Goal: Find specific page/section: Find specific page/section

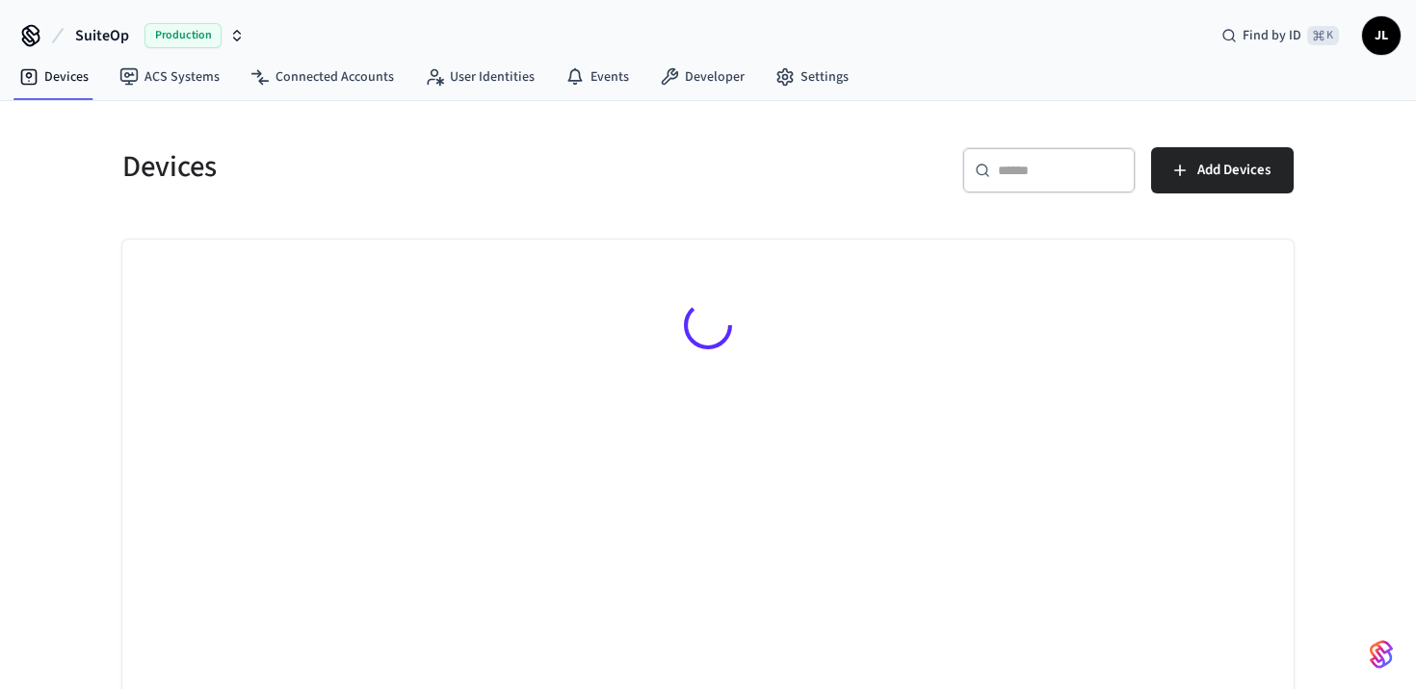
click at [1037, 175] on input "text" at bounding box center [1060, 170] width 125 height 19
paste input "**********"
type input "**********"
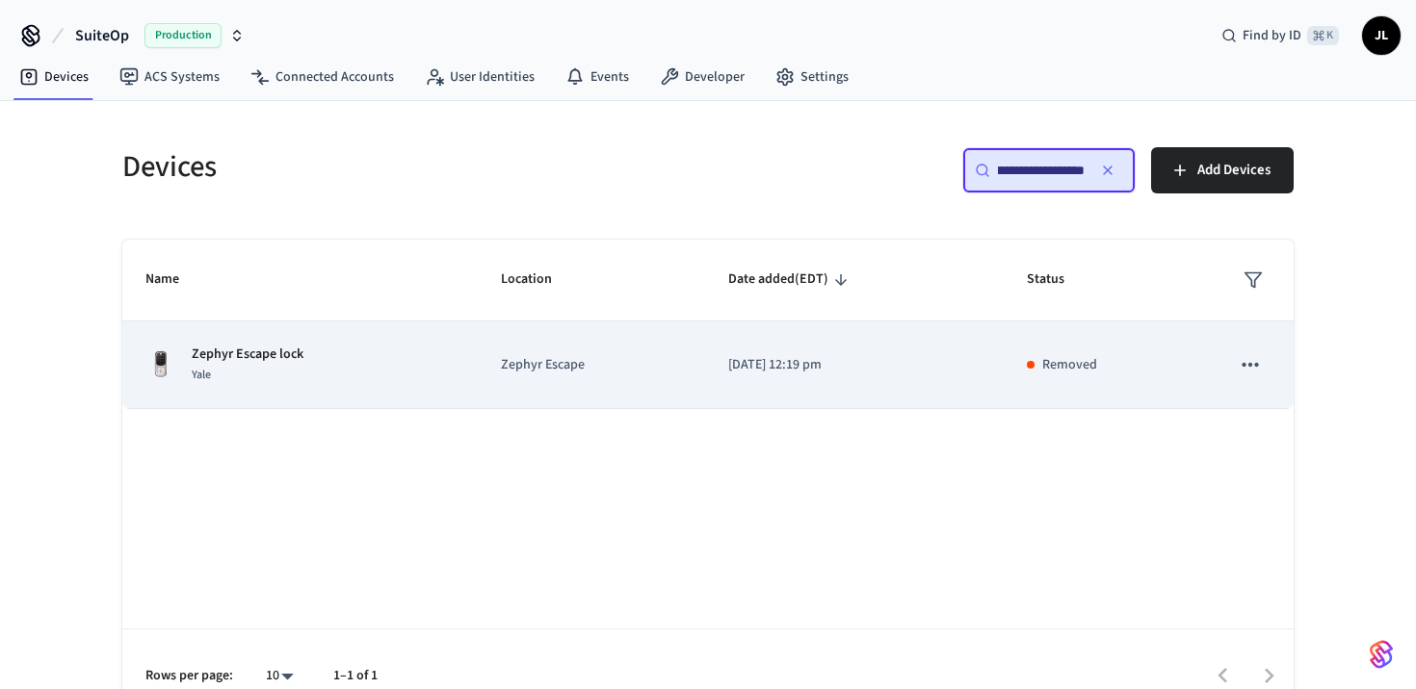
click at [492, 377] on td "Zephyr Escape" at bounding box center [591, 366] width 226 height 88
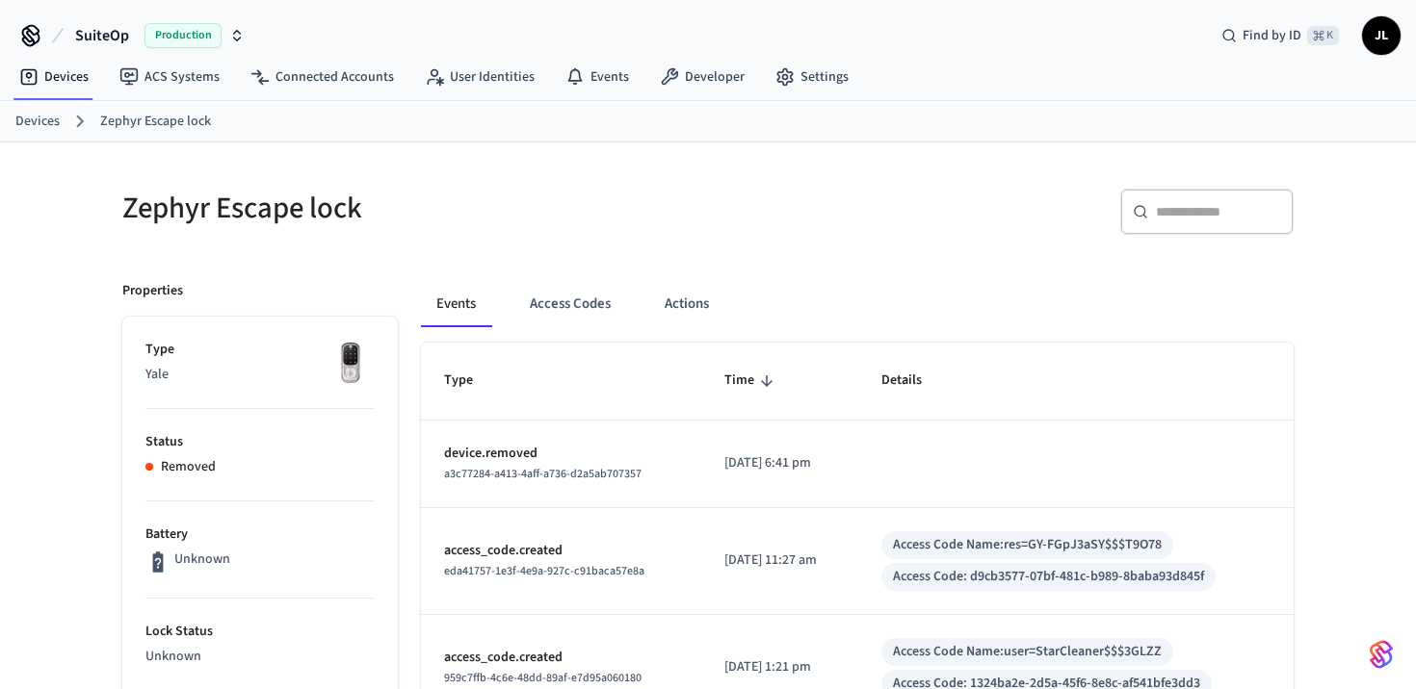
click at [39, 123] on link "Devices" at bounding box center [37, 122] width 44 height 20
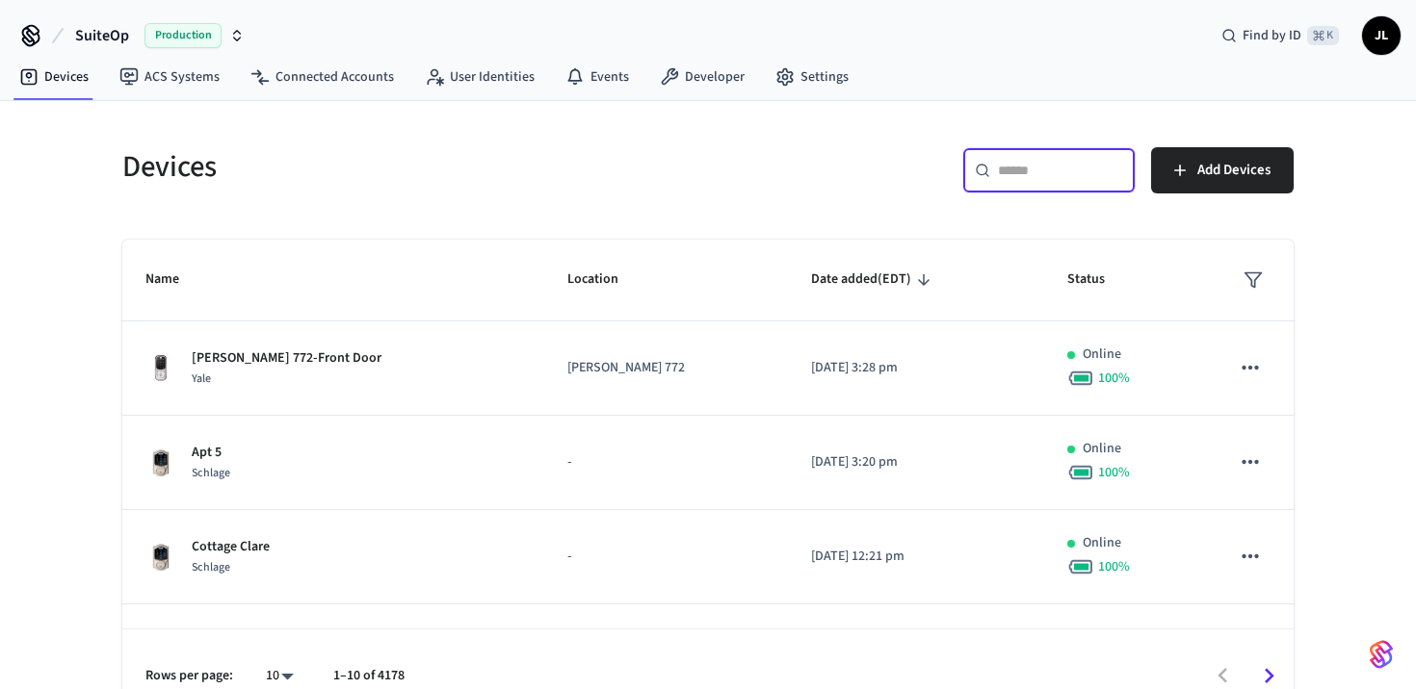
click at [1051, 172] on input "text" at bounding box center [1060, 170] width 125 height 19
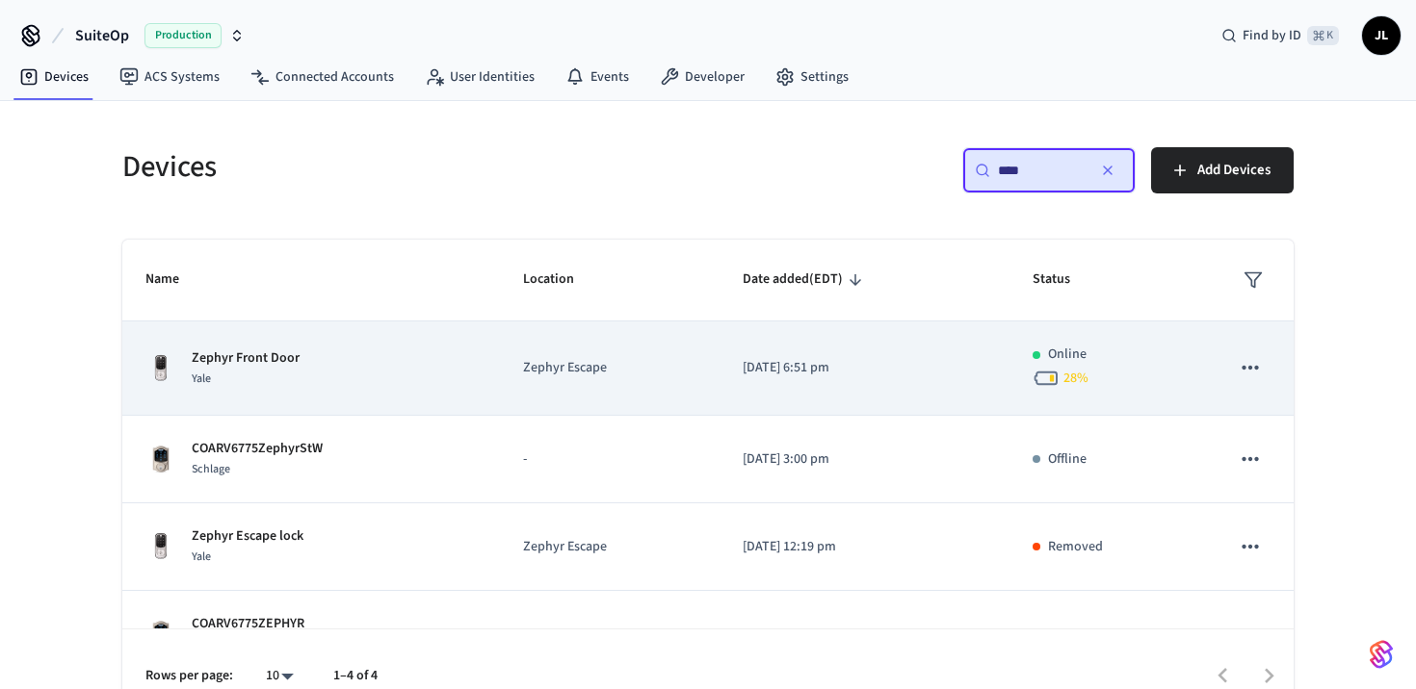
type input "****"
click at [742, 345] on td "[DATE] 6:51 pm" at bounding box center [864, 369] width 290 height 94
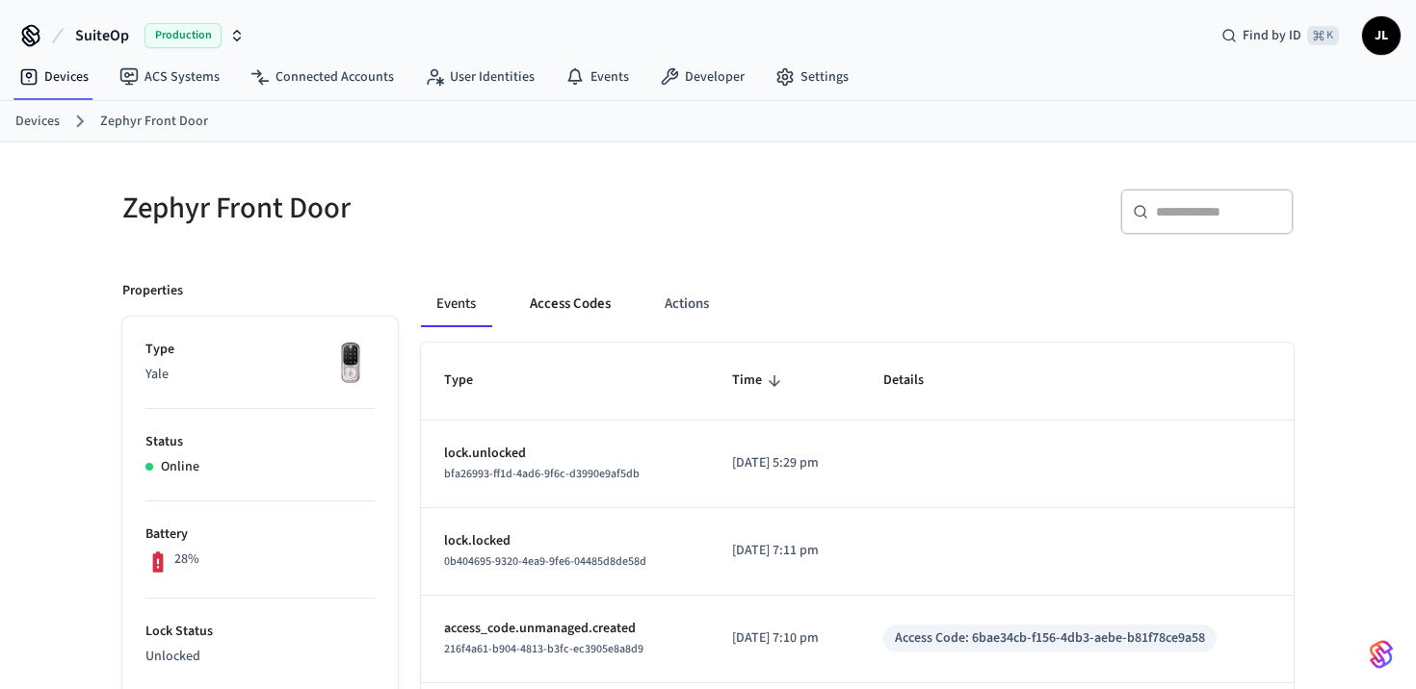
click at [601, 295] on button "Access Codes" at bounding box center [570, 304] width 112 height 46
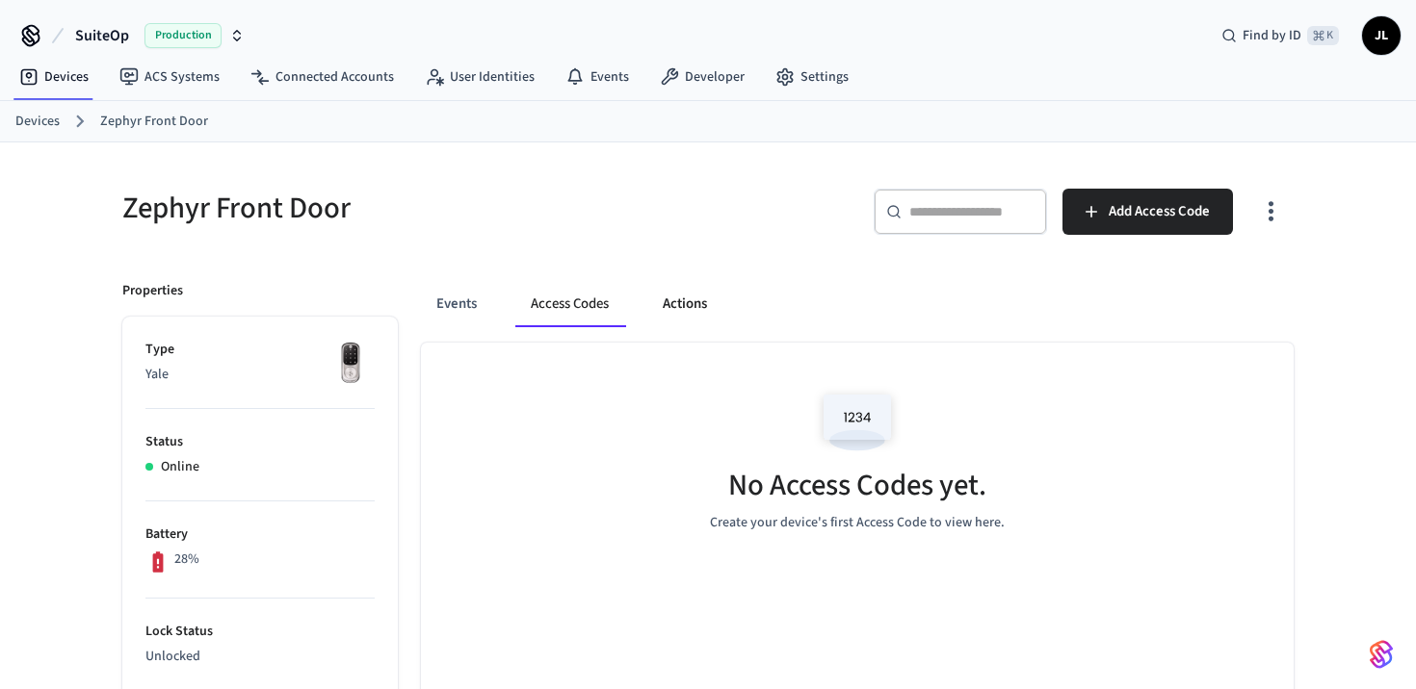
click at [700, 299] on button "Actions" at bounding box center [684, 304] width 75 height 46
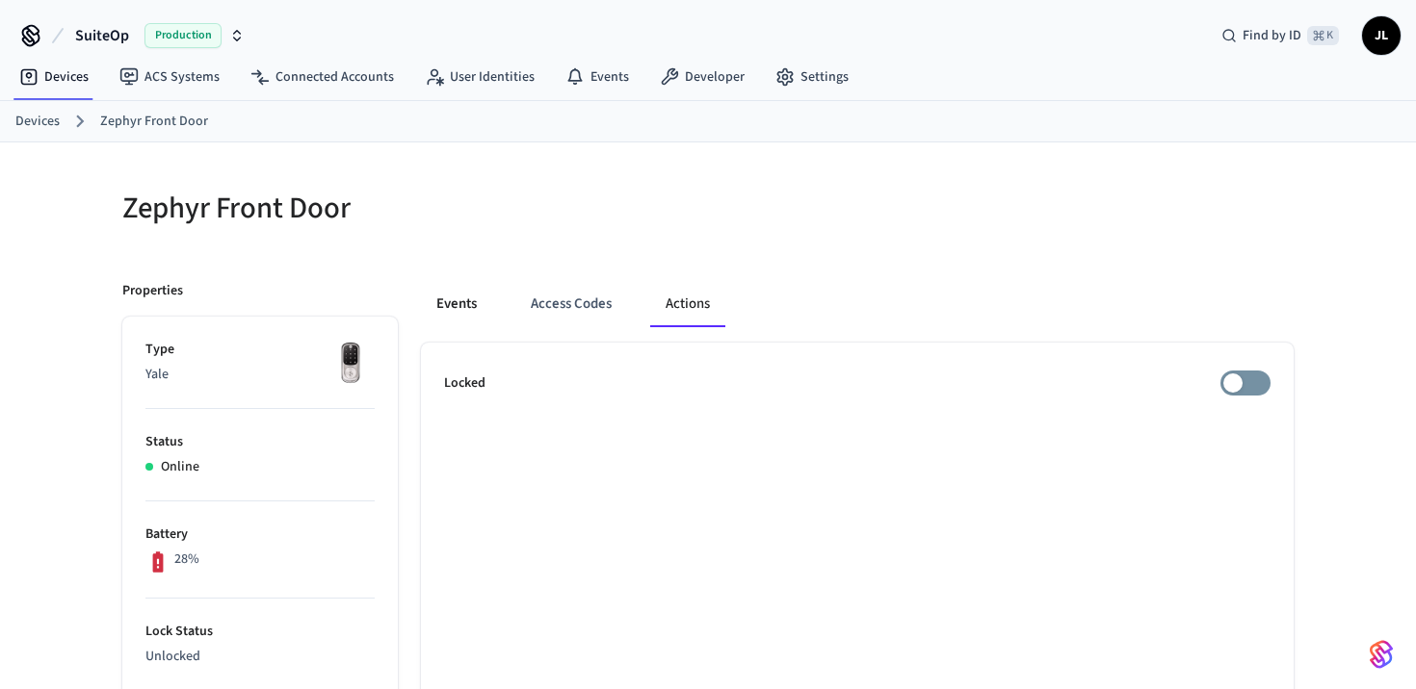
click at [453, 287] on button "Events" at bounding box center [456, 304] width 71 height 46
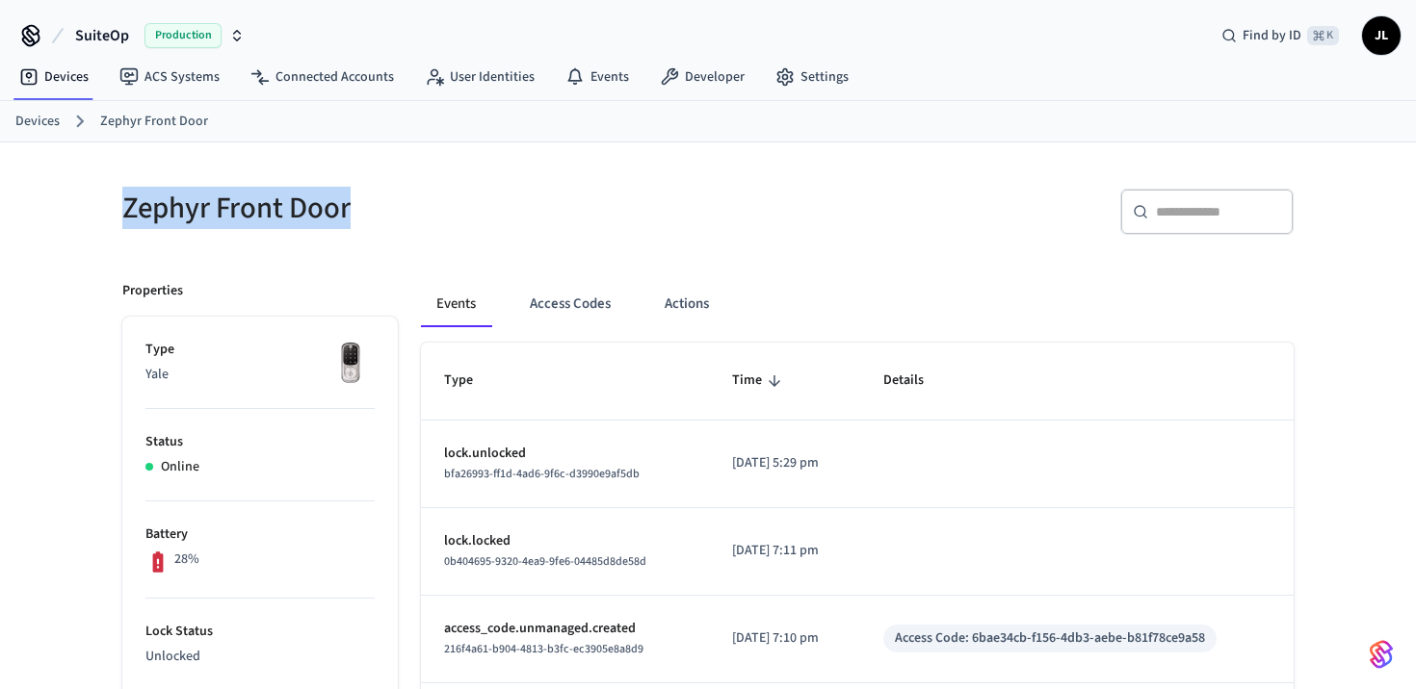
drag, startPoint x: 360, startPoint y: 202, endPoint x: 122, endPoint y: 196, distance: 237.9
click at [122, 197] on h5 "Zephyr Front Door" at bounding box center [409, 208] width 574 height 39
copy h5 "Zephyr Front Door"
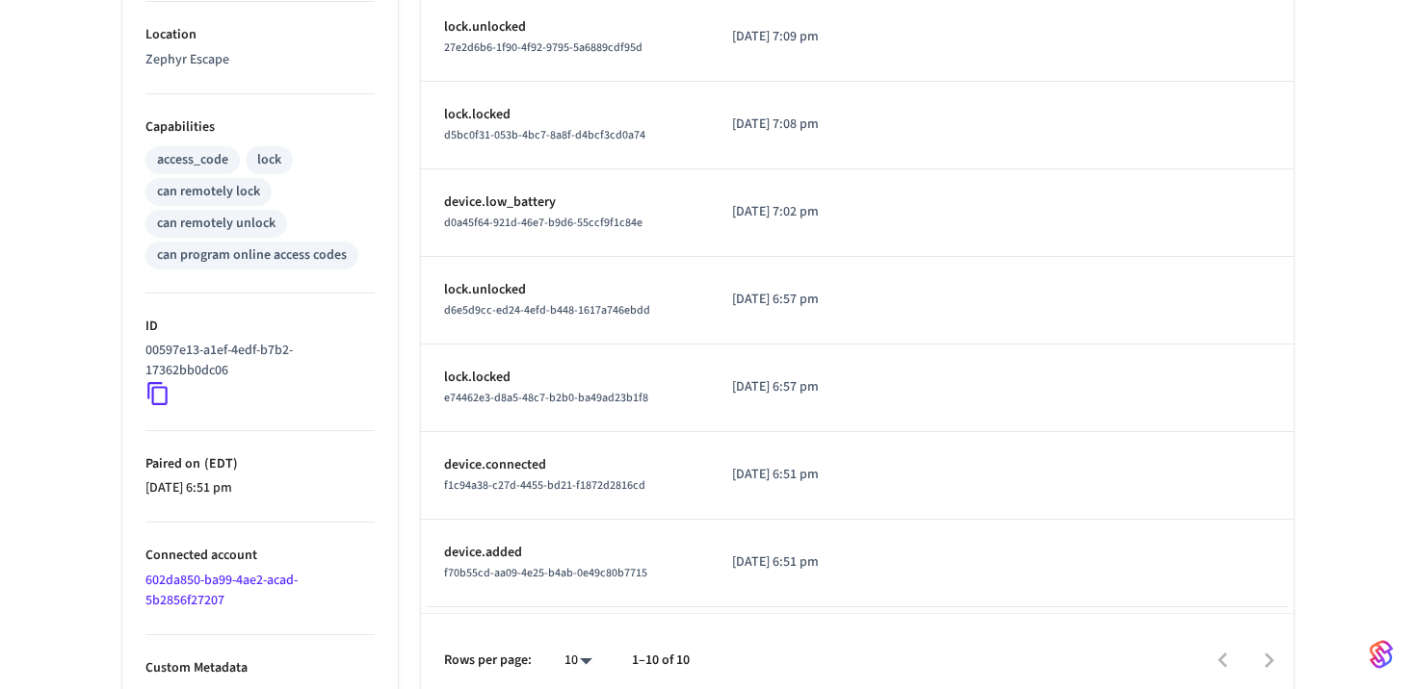
scroll to position [707, 0]
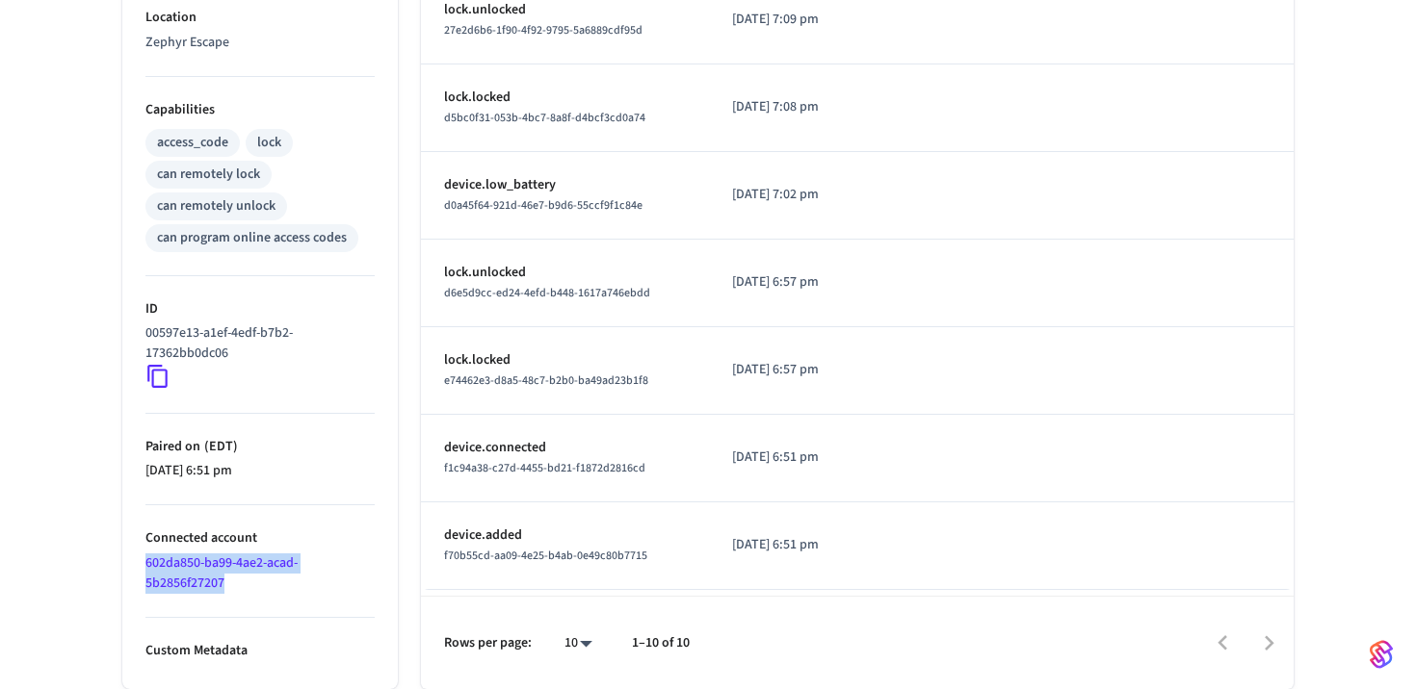
drag, startPoint x: 242, startPoint y: 581, endPoint x: 126, endPoint y: 560, distance: 117.3
click at [126, 560] on ul "Type Yale Status Online Battery 28% Lock Status Unlocked Location Zephyr Escape…" at bounding box center [259, 149] width 275 height 1079
click at [170, 561] on link "602da850-ba99-4ae2-acad-5b2856f27207" at bounding box center [221, 573] width 152 height 39
